Goal: Information Seeking & Learning: Learn about a topic

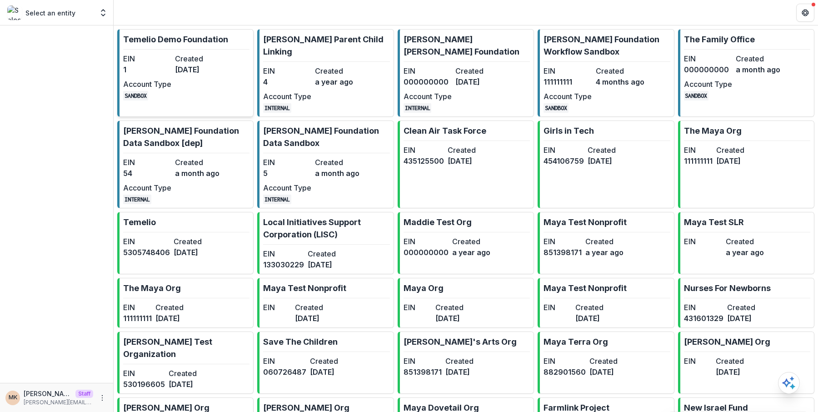
click at [169, 75] on div "EIN 1 Created [DATE] Account Type SANDBOX" at bounding box center [173, 76] width 100 height 47
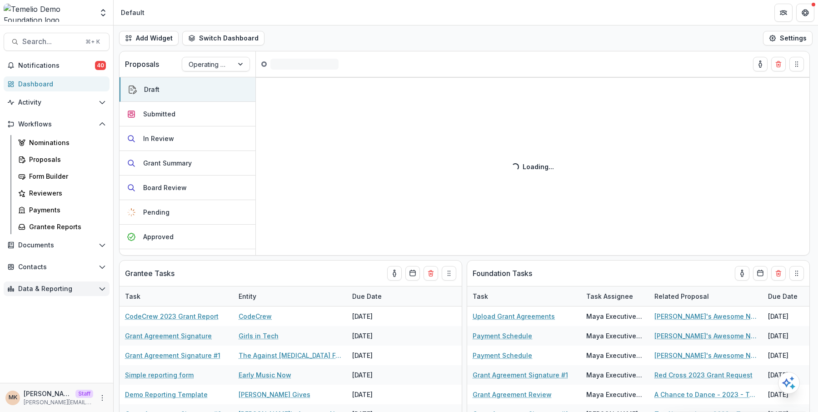
click at [36, 292] on span "Data & Reporting" at bounding box center [56, 289] width 77 height 8
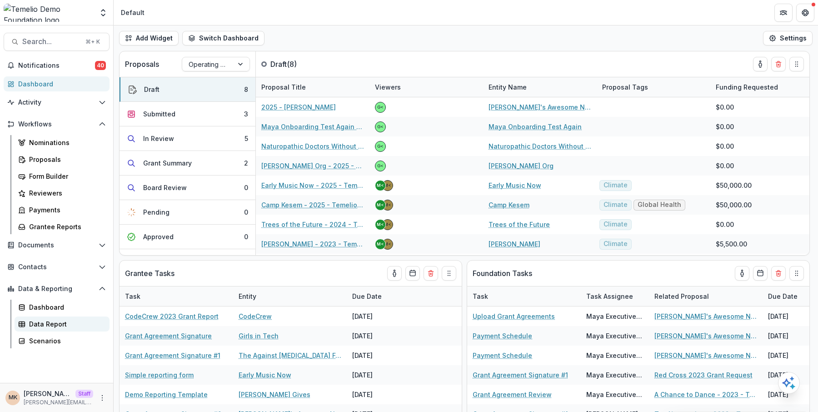
click at [31, 325] on div "Data Report" at bounding box center [65, 324] width 73 height 10
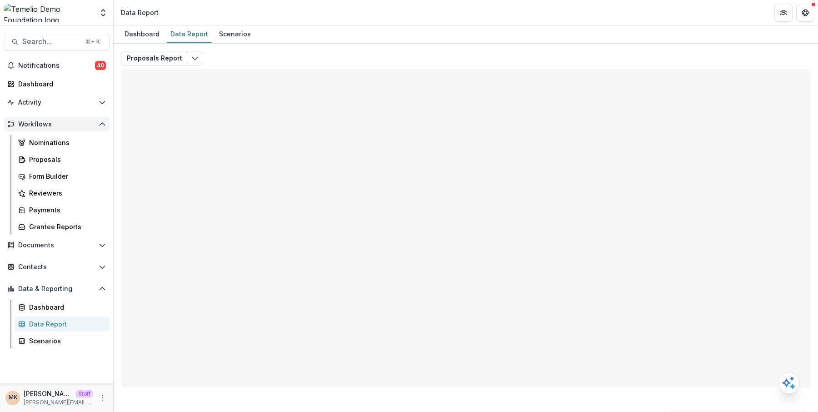
click at [51, 125] on span "Workflows" at bounding box center [56, 124] width 77 height 8
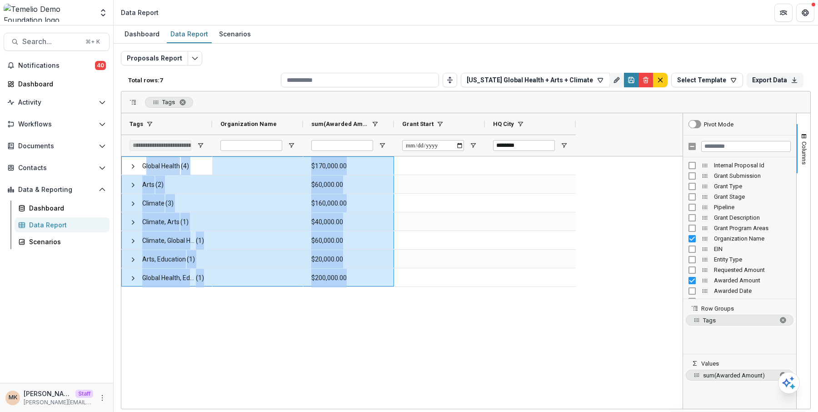
drag, startPoint x: 146, startPoint y: 165, endPoint x: 351, endPoint y: 282, distance: 235.5
click at [351, 282] on div "Global Health (4) $170,000.00 Arts (2) $60,000.00 Climate (3) $160,000.00 Clima…" at bounding box center [348, 221] width 455 height 130
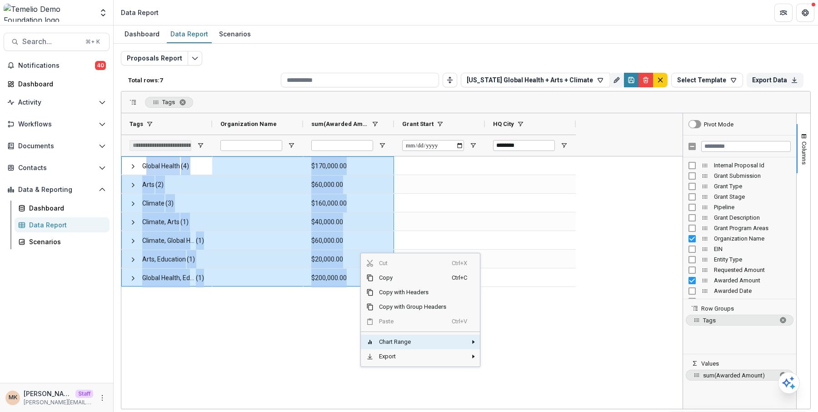
click at [386, 345] on span "Chart Range" at bounding box center [413, 342] width 78 height 15
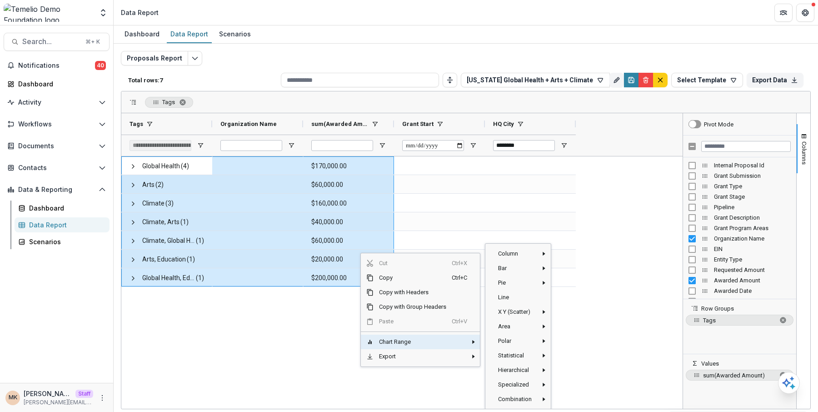
click at [301, 301] on div "Global Health (4) $170,000.00 Arts (2) $60,000.00 Climate (3) $160,000.00 Clima…" at bounding box center [401, 282] width 561 height 252
